Goal: Task Accomplishment & Management: Use online tool/utility

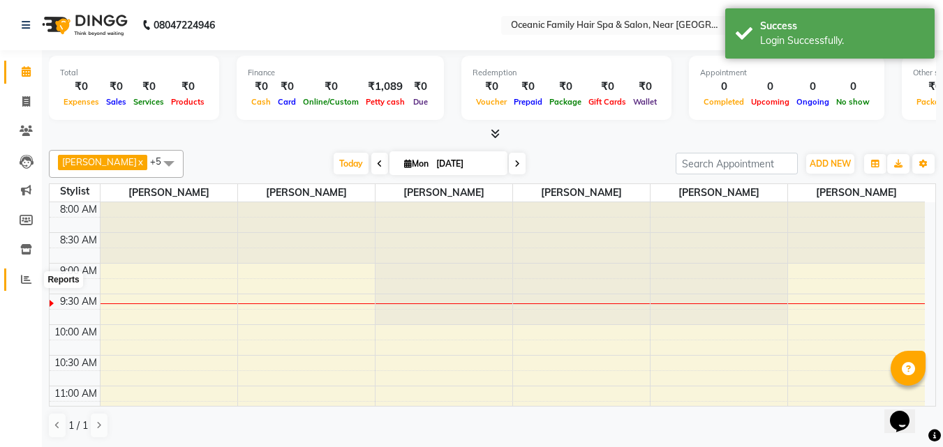
click at [29, 283] on icon at bounding box center [26, 279] width 10 height 10
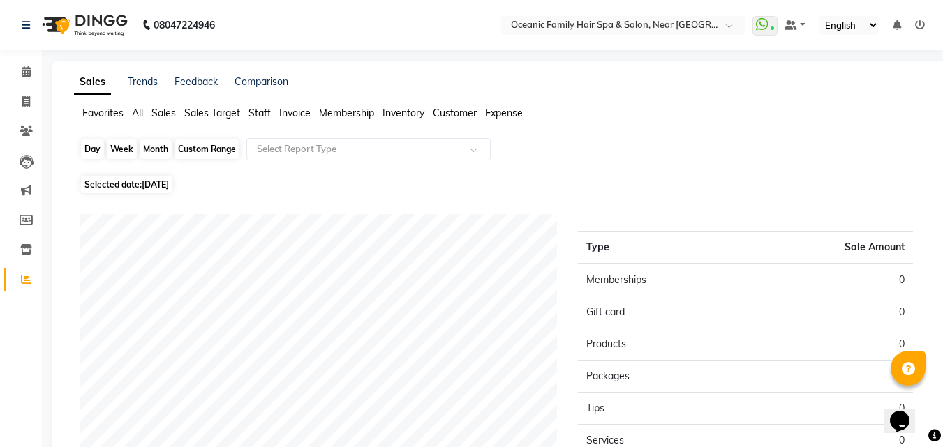
click at [89, 142] on div "Day" at bounding box center [92, 150] width 23 height 20
select select "9"
select select "2025"
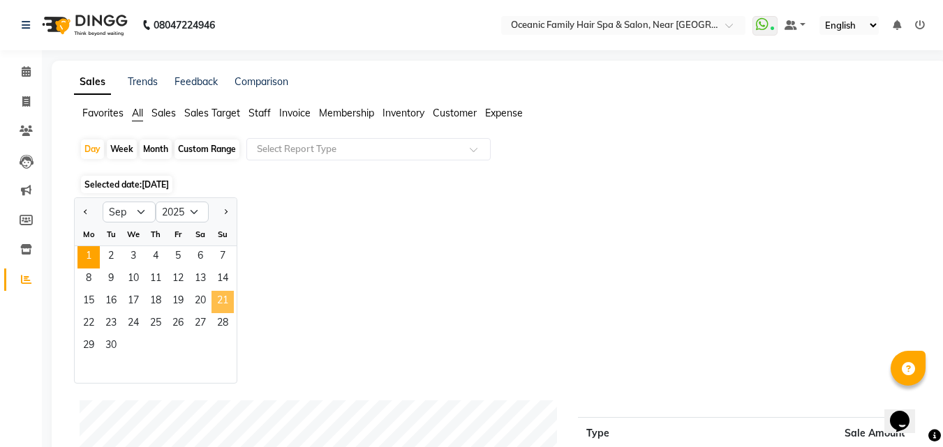
click at [220, 304] on span "21" at bounding box center [222, 302] width 22 height 22
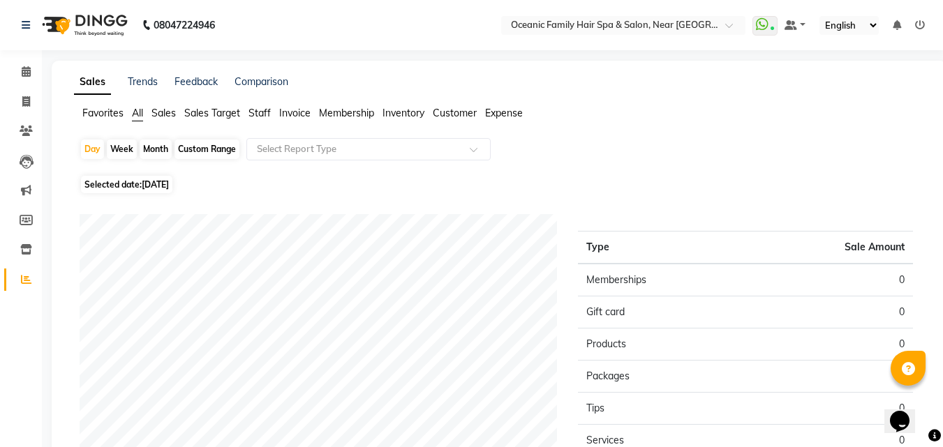
click at [164, 112] on span "Sales" at bounding box center [163, 113] width 24 height 13
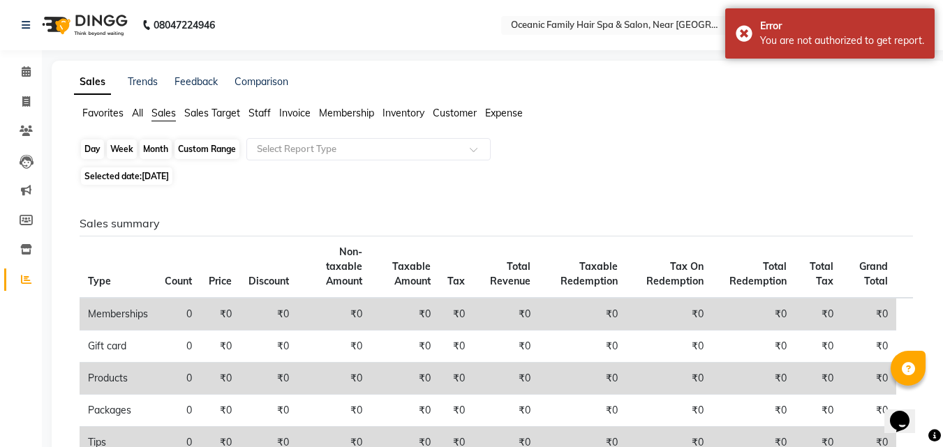
click at [96, 145] on div "Day" at bounding box center [92, 150] width 23 height 20
select select "9"
select select "2025"
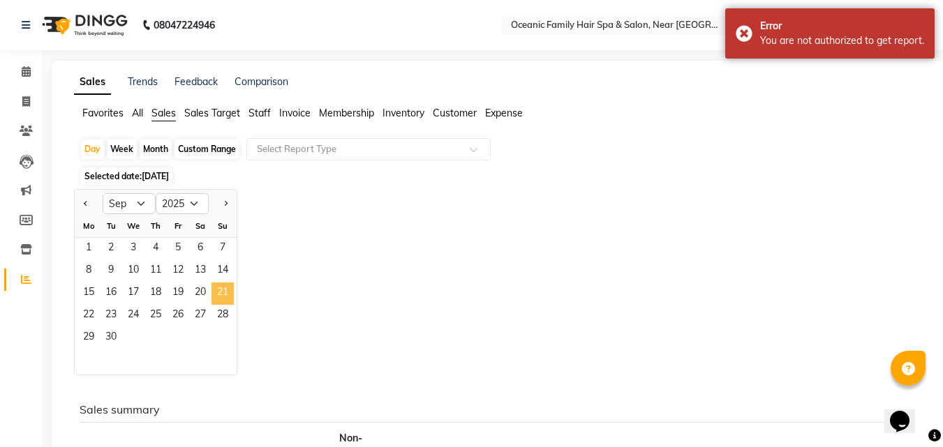
click at [220, 290] on span "21" at bounding box center [222, 294] width 22 height 22
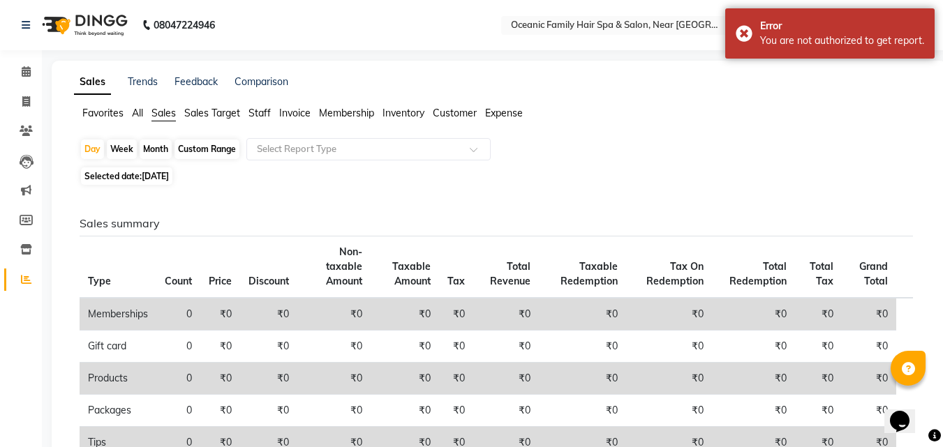
click at [261, 110] on span "Staff" at bounding box center [259, 113] width 22 height 13
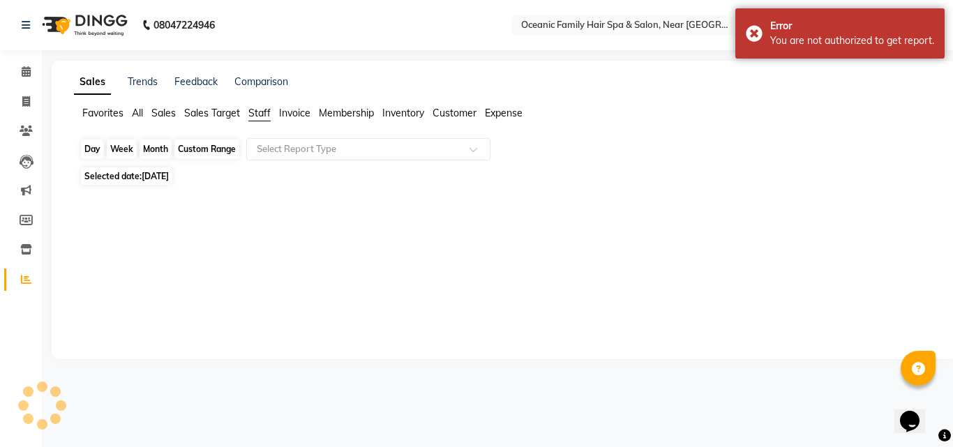
click at [89, 149] on div "Day" at bounding box center [92, 150] width 23 height 20
select select "9"
select select "2025"
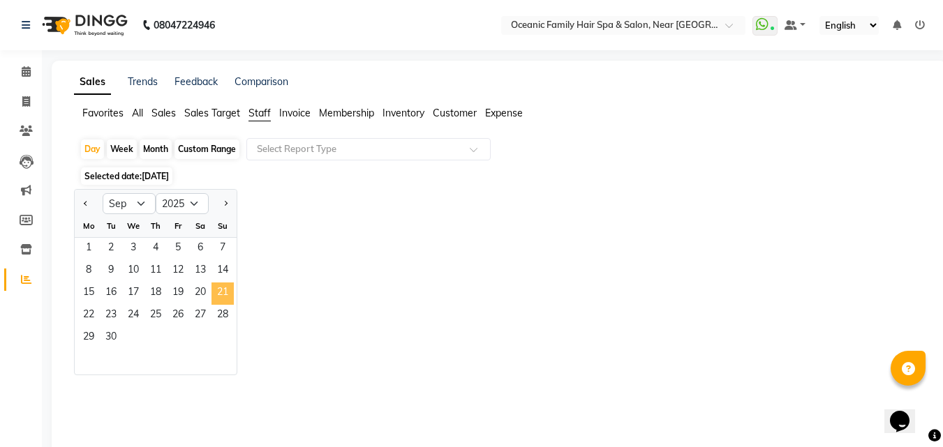
click at [229, 292] on span "21" at bounding box center [222, 294] width 22 height 22
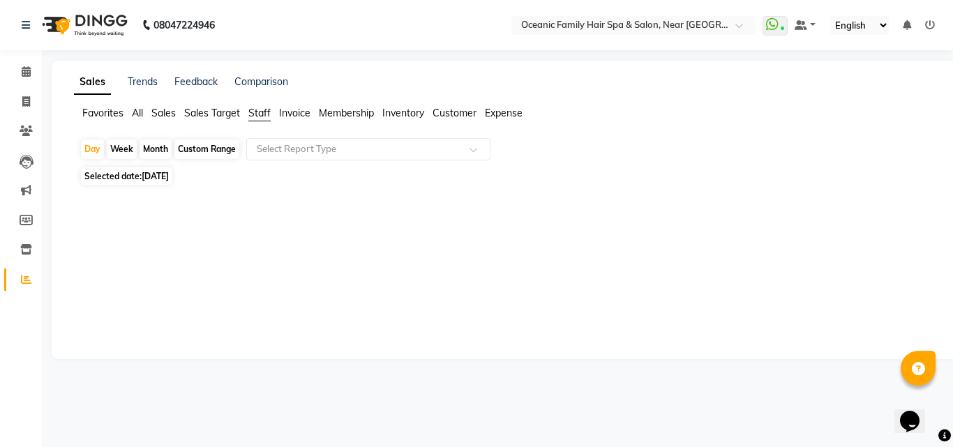
click at [263, 113] on span "Staff" at bounding box center [259, 113] width 22 height 13
click at [96, 144] on div "Day" at bounding box center [92, 150] width 23 height 20
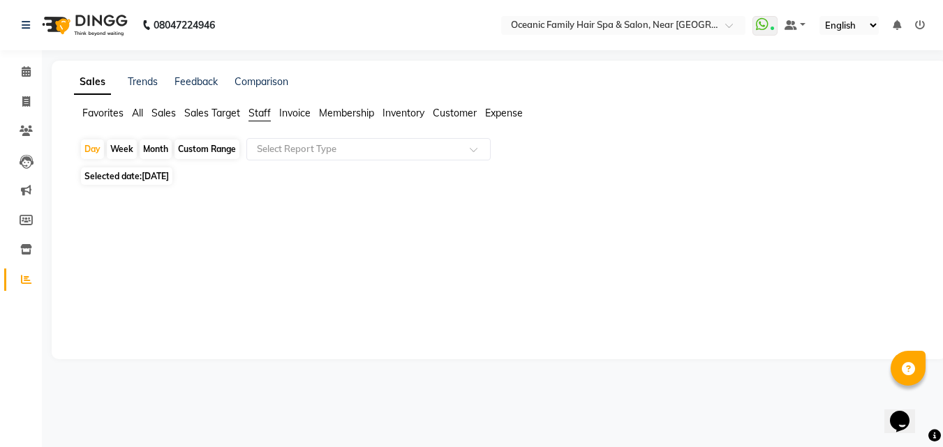
select select "9"
select select "2025"
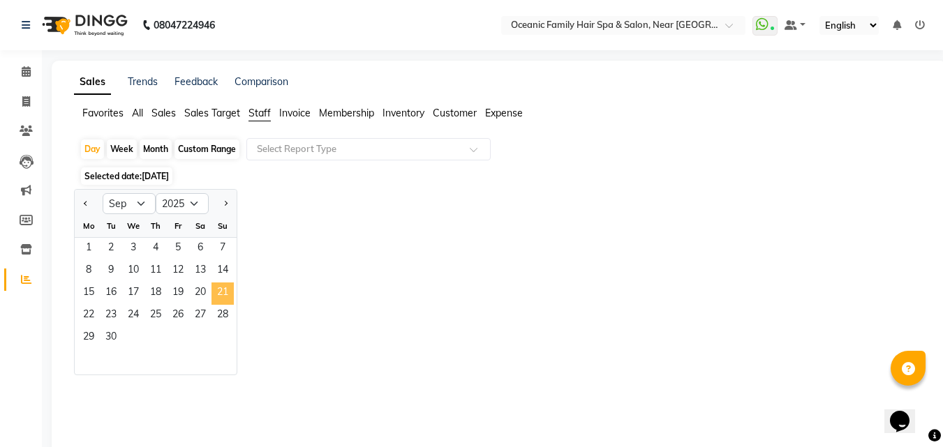
click at [218, 288] on span "21" at bounding box center [222, 294] width 22 height 22
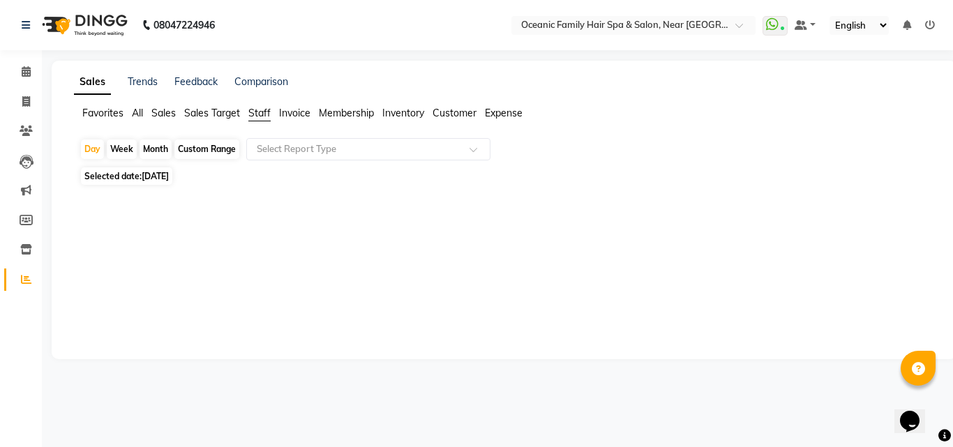
click at [262, 109] on span "Staff" at bounding box center [259, 113] width 22 height 13
click at [164, 113] on span "Sales" at bounding box center [163, 113] width 24 height 13
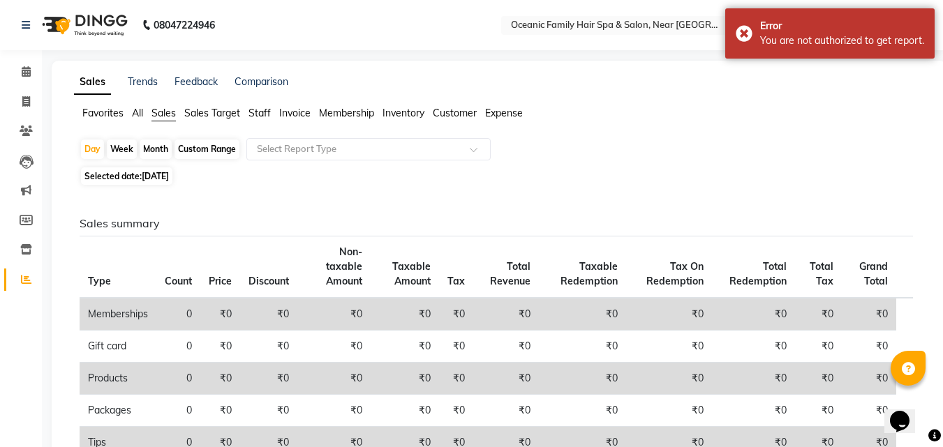
click at [610, 172] on div "Selected date: [DATE]" at bounding box center [502, 176] width 845 height 15
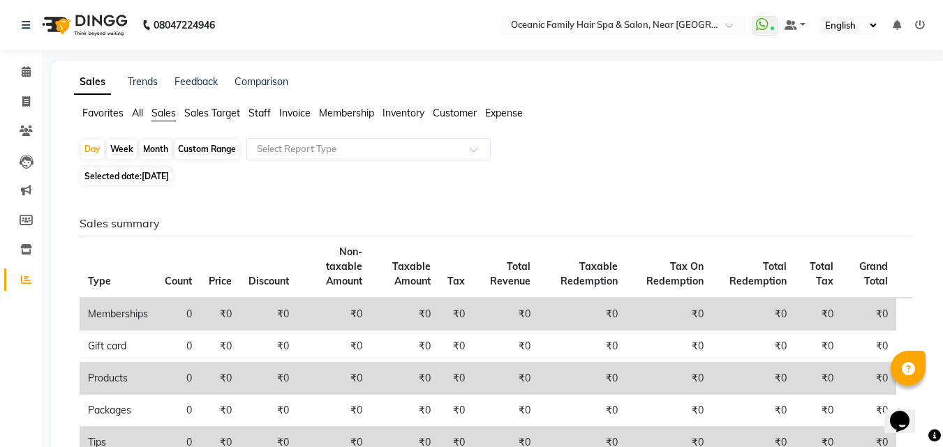
click at [169, 110] on span "Sales" at bounding box center [163, 113] width 24 height 13
click at [98, 147] on div "Day" at bounding box center [92, 150] width 23 height 20
select select "9"
select select "2025"
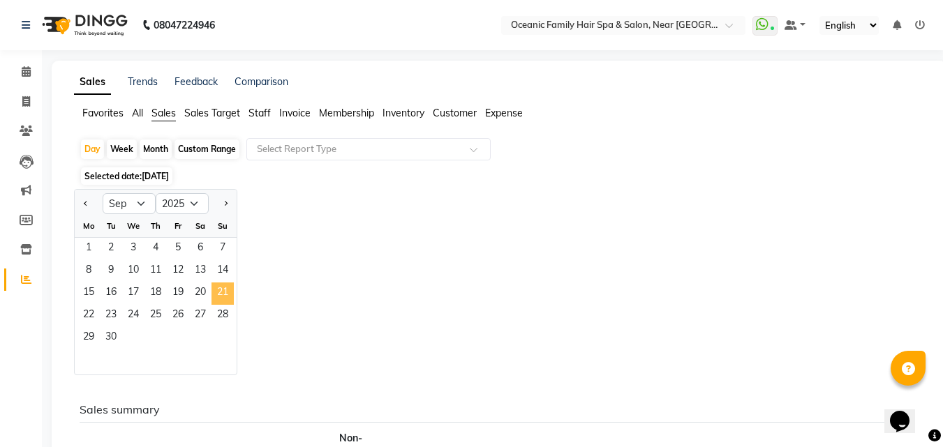
click at [226, 288] on span "21" at bounding box center [222, 294] width 22 height 22
